Goal: Check status: Check status

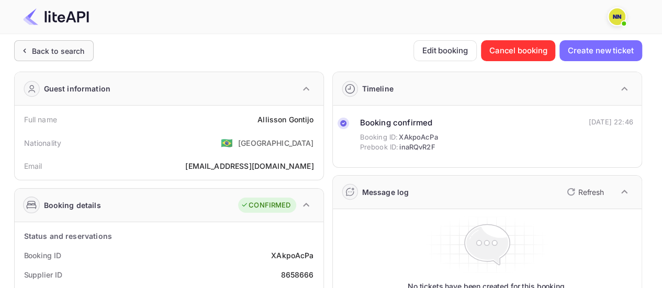
click at [79, 47] on div "Back to search" at bounding box center [58, 51] width 53 height 11
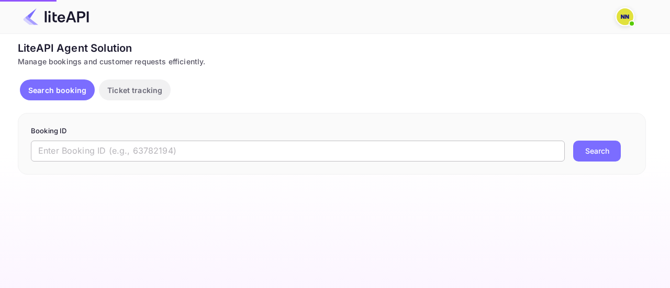
click at [144, 154] on input "text" at bounding box center [298, 151] width 534 height 21
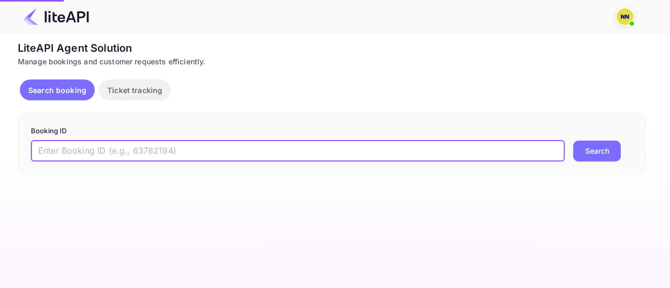
paste input "DvCbY-F3w"
type input "DvCbY-F3w"
click at [573, 141] on button "Search" at bounding box center [597, 151] width 48 height 21
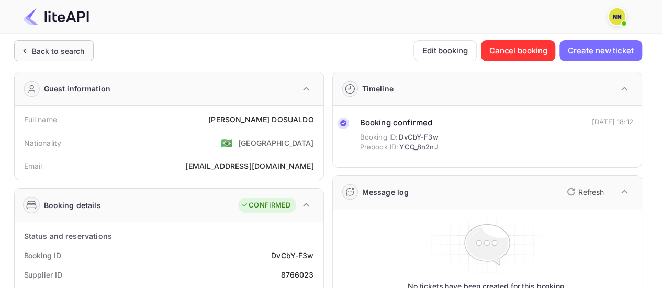
click at [54, 49] on div "Back to search" at bounding box center [58, 51] width 53 height 11
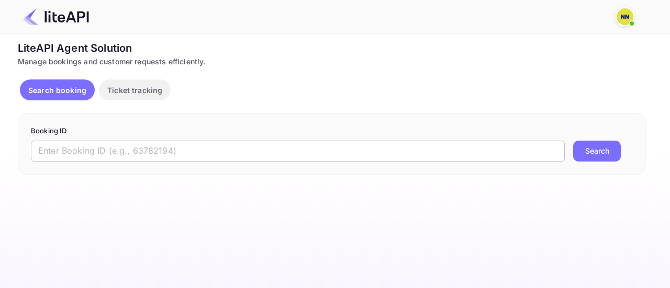
click at [152, 148] on input "text" at bounding box center [298, 151] width 534 height 21
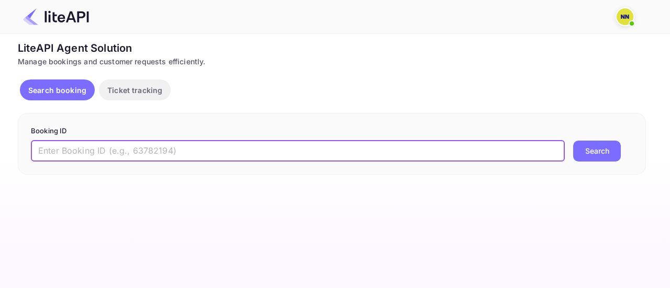
paste input "_pBMU0ZdL"
type input "_pBMU0ZdL"
click at [573, 141] on button "Search" at bounding box center [597, 151] width 48 height 21
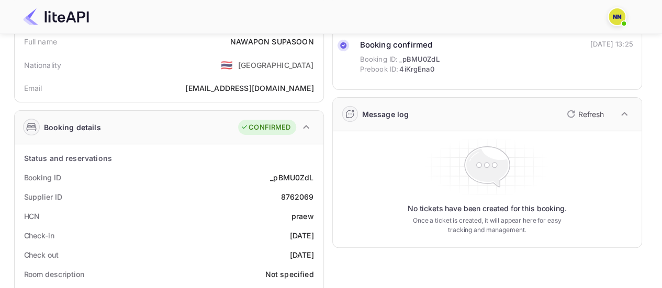
scroll to position [105, 0]
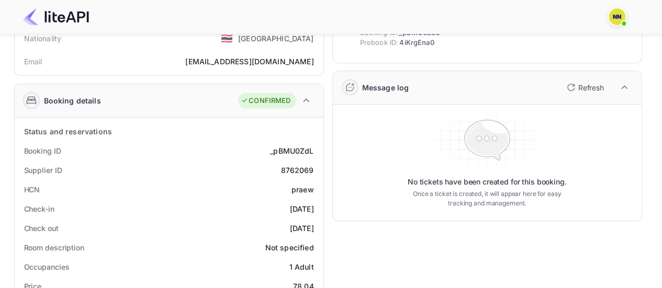
click at [300, 192] on div "praew" at bounding box center [303, 189] width 23 height 11
copy div "praew"
